Goal: Find specific page/section: Find specific page/section

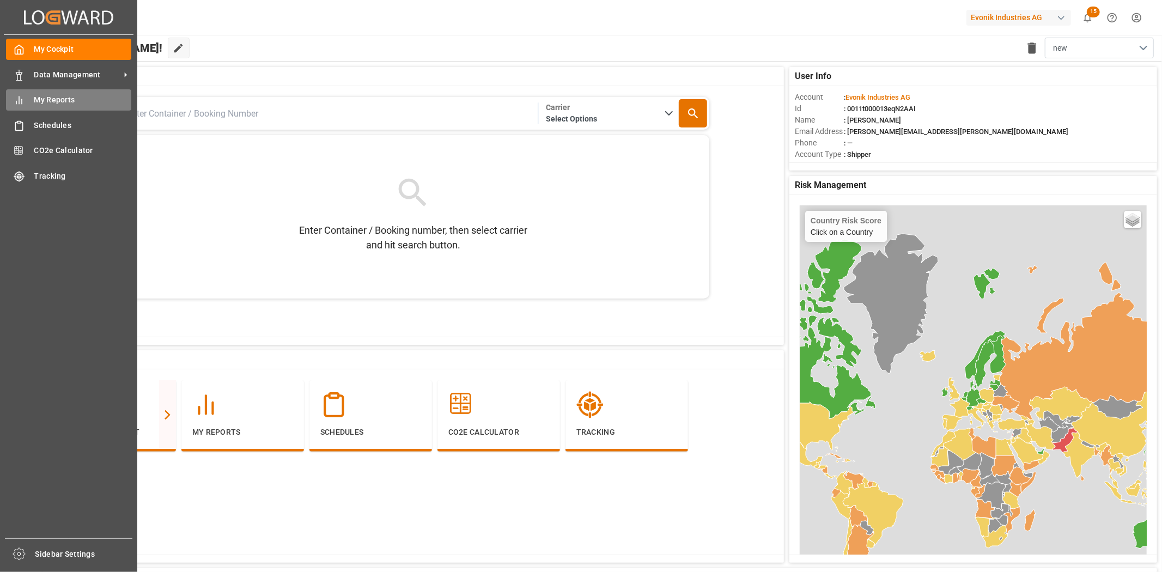
click at [21, 101] on icon at bounding box center [19, 100] width 11 height 11
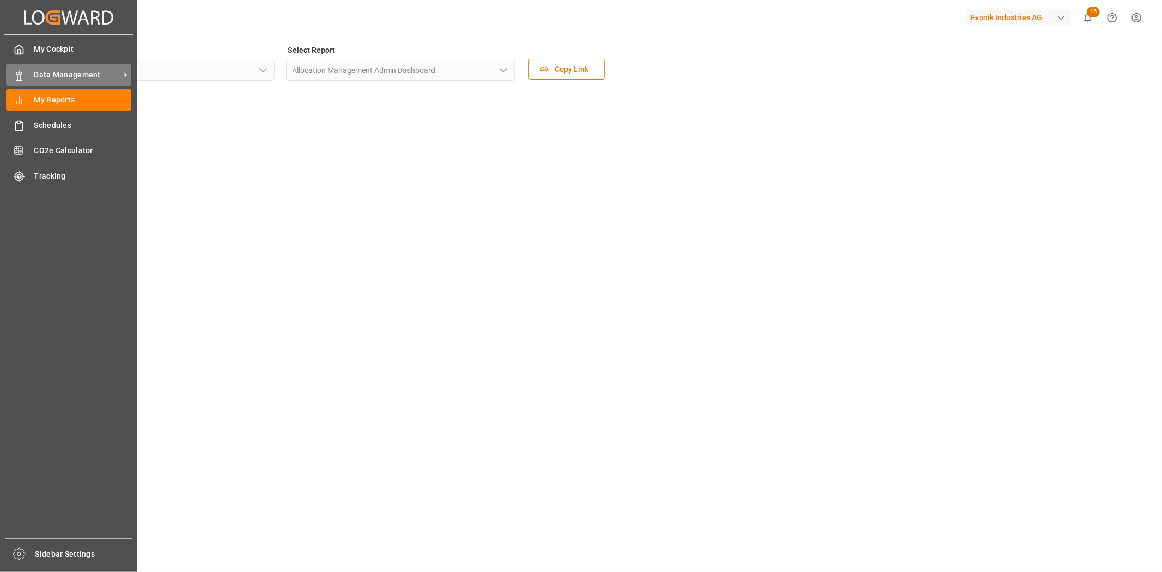
click at [40, 74] on span "Data Management" at bounding box center [77, 74] width 86 height 11
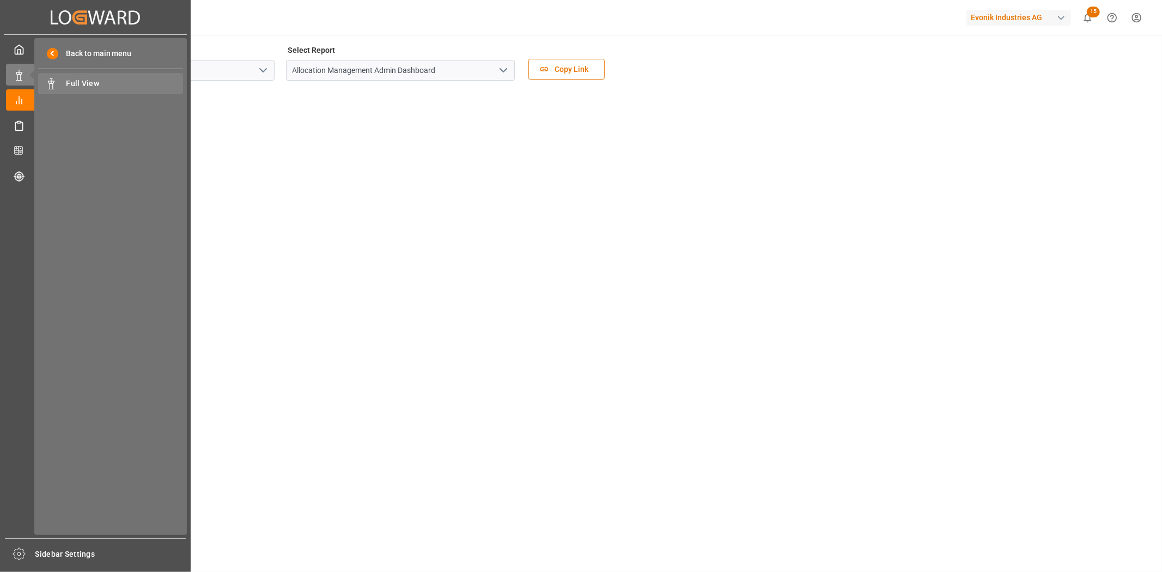
click at [72, 88] on span "Full View" at bounding box center [124, 83] width 117 height 11
